Goal: Task Accomplishment & Management: Complete application form

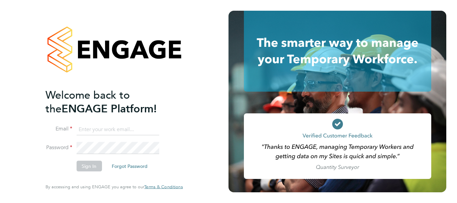
type input "[PERSON_NAME][EMAIL_ADDRESS][PERSON_NAME][DOMAIN_NAME]"
click at [92, 166] on button "Sign In" at bounding box center [88, 166] width 25 height 11
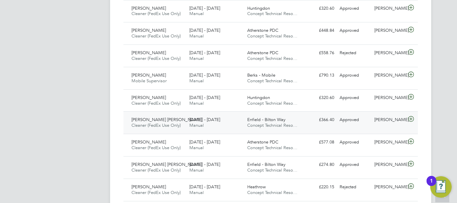
click at [264, 120] on span "Enfield - Bilton Way" at bounding box center [266, 120] width 38 height 6
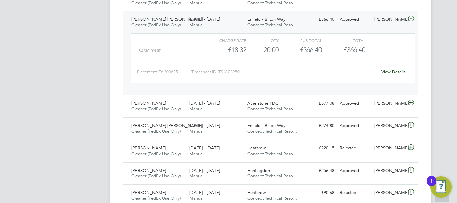
click at [395, 74] on link "View Details" at bounding box center [394, 72] width 24 height 6
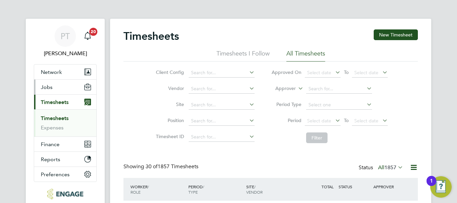
click at [47, 87] on span "Jobs" at bounding box center [47, 87] width 12 height 6
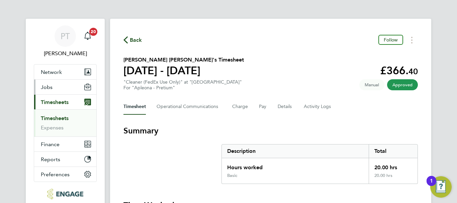
click at [49, 88] on span "Jobs" at bounding box center [47, 87] width 12 height 6
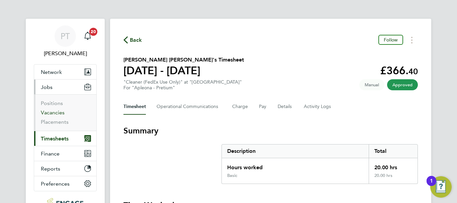
click at [52, 115] on link "Vacancies" at bounding box center [53, 113] width 24 height 6
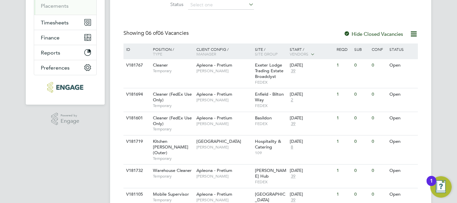
scroll to position [133, 0]
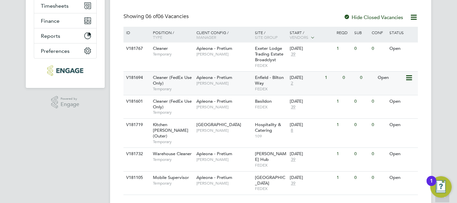
click at [209, 76] on span "Apleona - Pretium" at bounding box center [215, 78] width 36 height 6
click at [385, 51] on div "Open" at bounding box center [390, 49] width 29 height 12
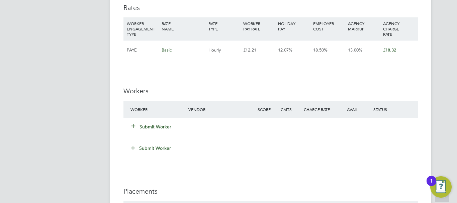
scroll to position [636, 0]
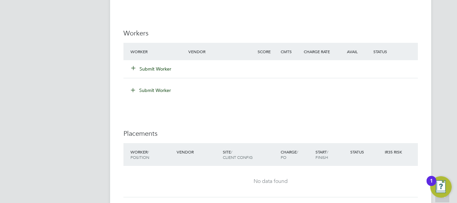
click at [149, 70] on button "Submit Worker" at bounding box center [152, 69] width 40 height 7
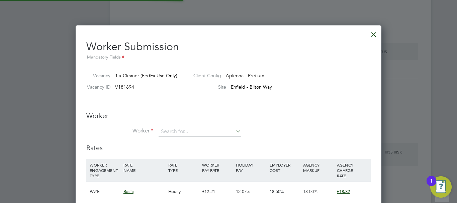
scroll to position [464, 306]
click at [174, 134] on input at bounding box center [200, 132] width 83 height 10
click at [182, 142] on li "Dont ae Lewis Justin" at bounding box center [199, 141] width 83 height 9
type input "Dontae Lewis Justin"
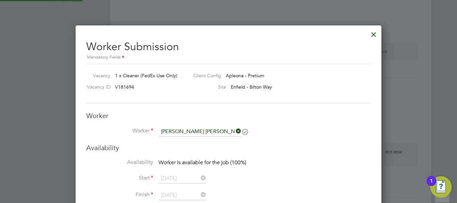
scroll to position [528, 306]
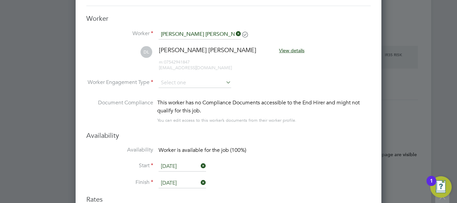
scroll to position [804, 0]
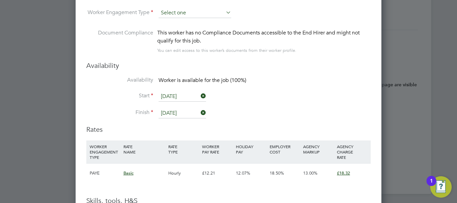
click at [192, 12] on input at bounding box center [195, 13] width 73 height 10
click at [183, 29] on li "PAYE" at bounding box center [194, 31] width 73 height 9
type input "PAYE"
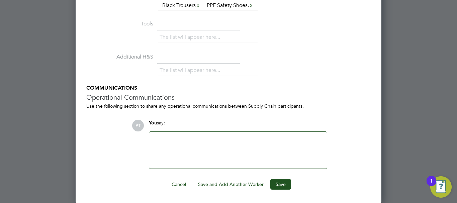
scroll to position [0, 0]
click at [282, 185] on button "Save" at bounding box center [281, 184] width 21 height 11
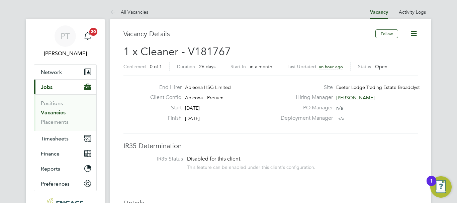
click at [203, 50] on span "1 x Cleaner - V181767" at bounding box center [177, 51] width 107 height 13
copy span "V181767"
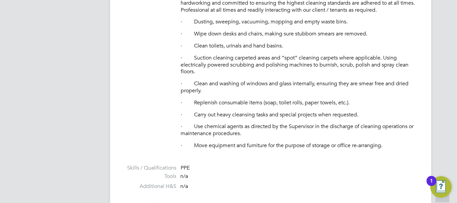
scroll to position [435, 0]
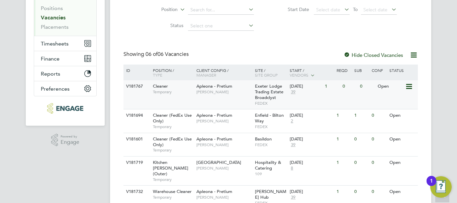
scroll to position [133, 0]
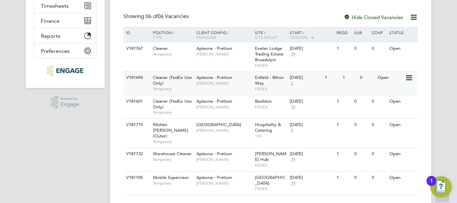
click at [266, 79] on span "Enfield - Bilton Way" at bounding box center [269, 80] width 29 height 11
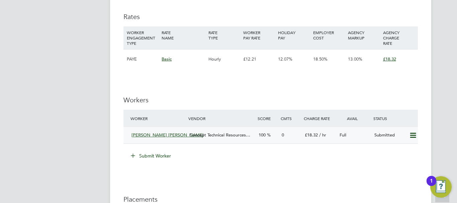
click at [412, 138] on icon at bounding box center [413, 135] width 8 height 5
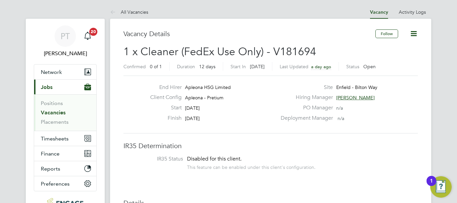
click at [49, 113] on link "Vacancies" at bounding box center [53, 113] width 25 height 6
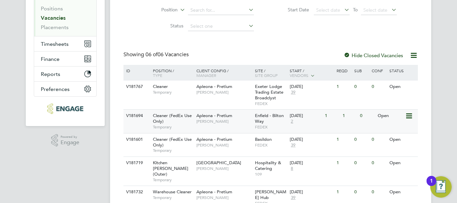
scroll to position [133, 0]
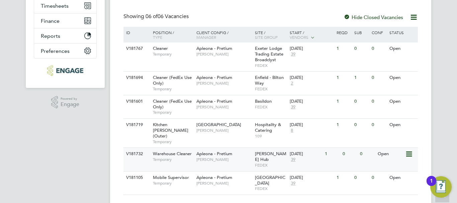
click at [214, 151] on span "Apleona - Pretium" at bounding box center [215, 154] width 36 height 6
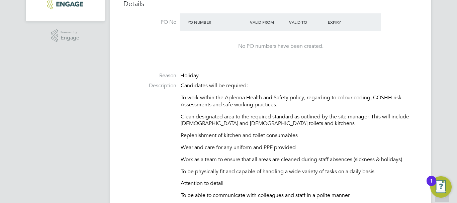
scroll to position [301, 0]
